Goal: Task Accomplishment & Management: Manage account settings

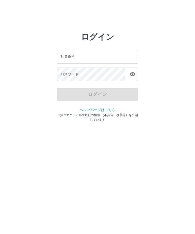
click at [66, 56] on div "社員番号 社員番号" at bounding box center [97, 56] width 81 height 13
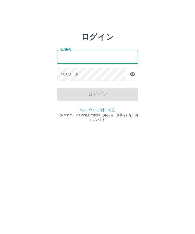
type input "*******"
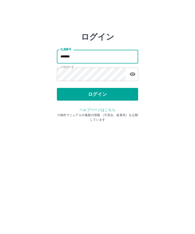
click at [95, 92] on button "ログイン" at bounding box center [97, 94] width 81 height 13
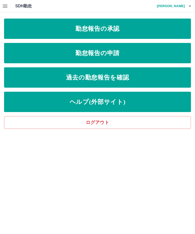
click at [123, 31] on link "勤怠報告の承認" at bounding box center [97, 29] width 187 height 20
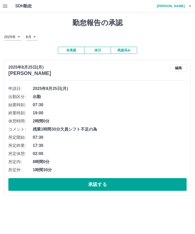
click at [106, 183] on button "承認する" at bounding box center [97, 184] width 178 height 13
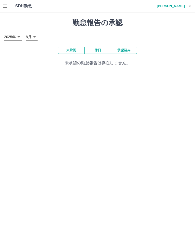
click at [184, 9] on h4 "熊井　みつ江" at bounding box center [169, 6] width 30 height 12
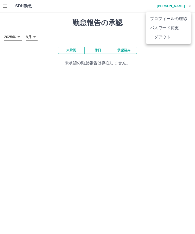
click at [164, 39] on li "ログアウト" at bounding box center [168, 37] width 45 height 9
